Goal: Task Accomplishment & Management: Complete application form

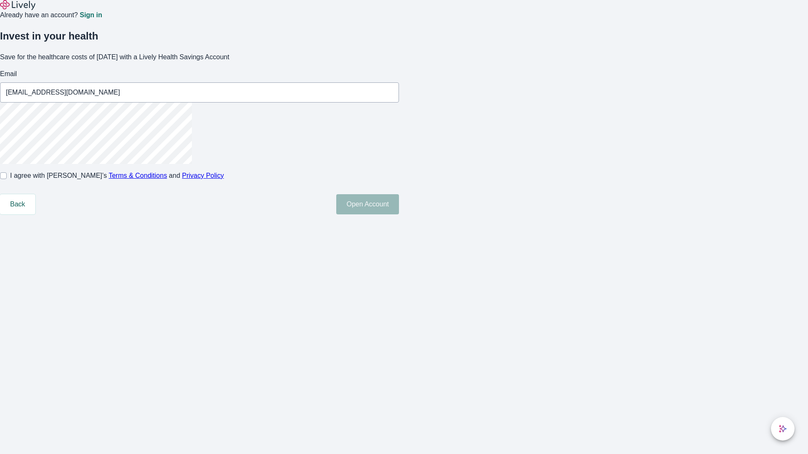
click at [7, 179] on input "I agree with Lively’s Terms & Conditions and Privacy Policy" at bounding box center [3, 176] width 7 height 7
checkbox input "true"
click at [399, 215] on button "Open Account" at bounding box center [367, 204] width 63 height 20
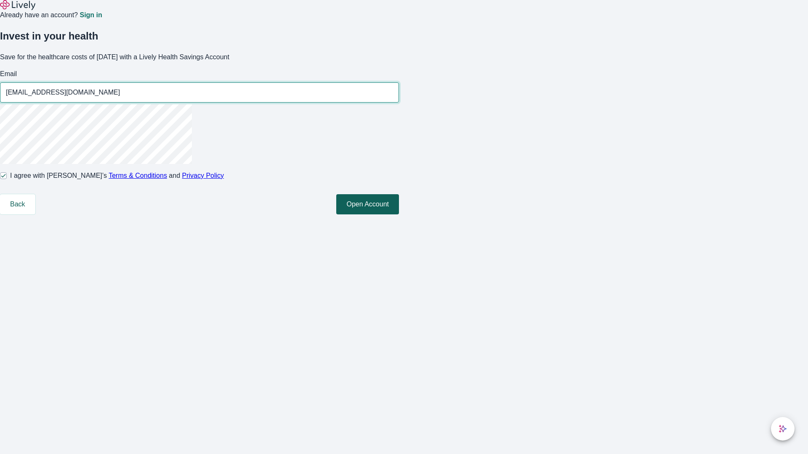
type input "[EMAIL_ADDRESS][DOMAIN_NAME]"
click at [7, 179] on input "I agree with Lively’s Terms & Conditions and Privacy Policy" at bounding box center [3, 176] width 7 height 7
checkbox input "false"
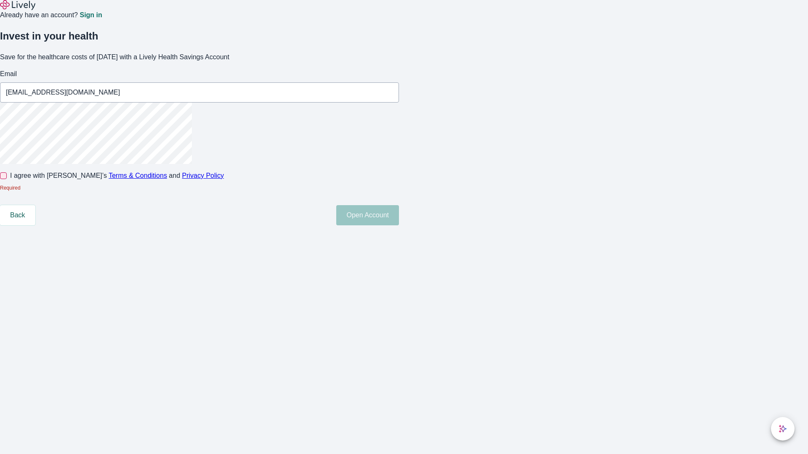
type input "[EMAIL_ADDRESS][DOMAIN_NAME]"
click at [7, 179] on input "I agree with Lively’s Terms & Conditions and Privacy Policy" at bounding box center [3, 176] width 7 height 7
checkbox input "true"
click at [399, 215] on button "Open Account" at bounding box center [367, 204] width 63 height 20
